Goal: Information Seeking & Learning: Learn about a topic

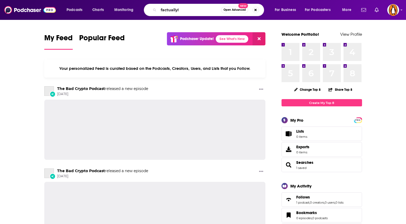
type input "factually!"
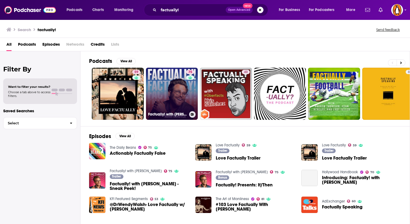
click at [172, 85] on link "75 Factually! with [PERSON_NAME]" at bounding box center [172, 94] width 52 height 52
